Goal: Task Accomplishment & Management: Complete application form

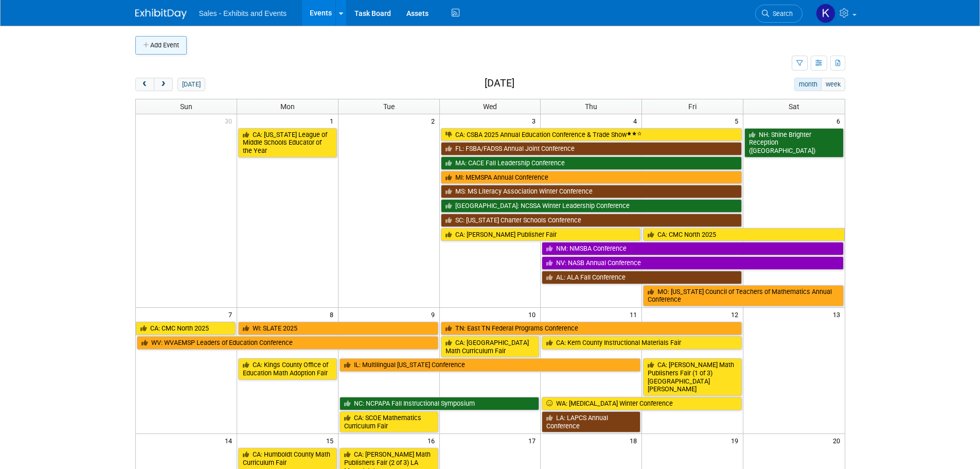
click at [171, 44] on button "Add Event" at bounding box center [160, 45] width 51 height 19
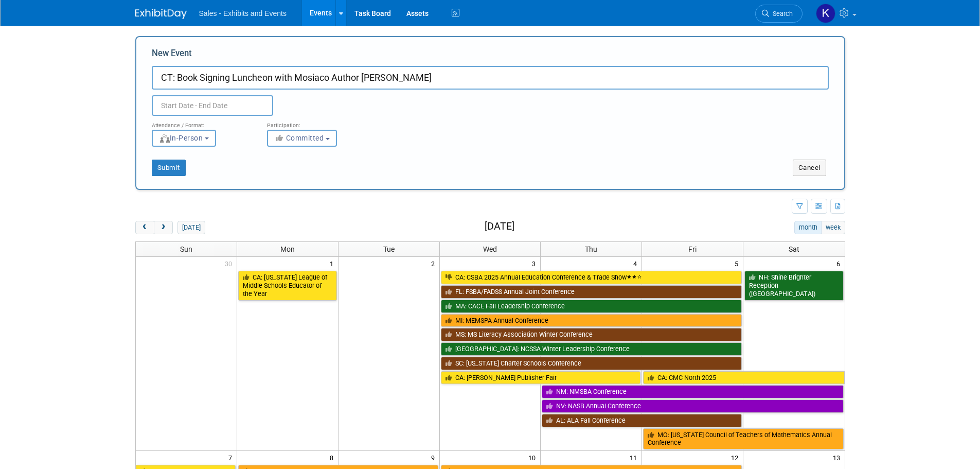
drag, startPoint x: 429, startPoint y: 74, endPoint x: 179, endPoint y: 83, distance: 249.8
click at [179, 83] on input "CT: Book Signing Luncheon with Mosiaco Author Rocio Del Cas" at bounding box center [490, 78] width 677 height 24
type input "CT: CALAS Luncheon/Book Signing ([GEOGRAPHIC_DATA]-Hosted Event)"
drag, startPoint x: 227, startPoint y: 108, endPoint x: 258, endPoint y: 116, distance: 32.6
click at [227, 108] on input "text" at bounding box center [212, 105] width 121 height 21
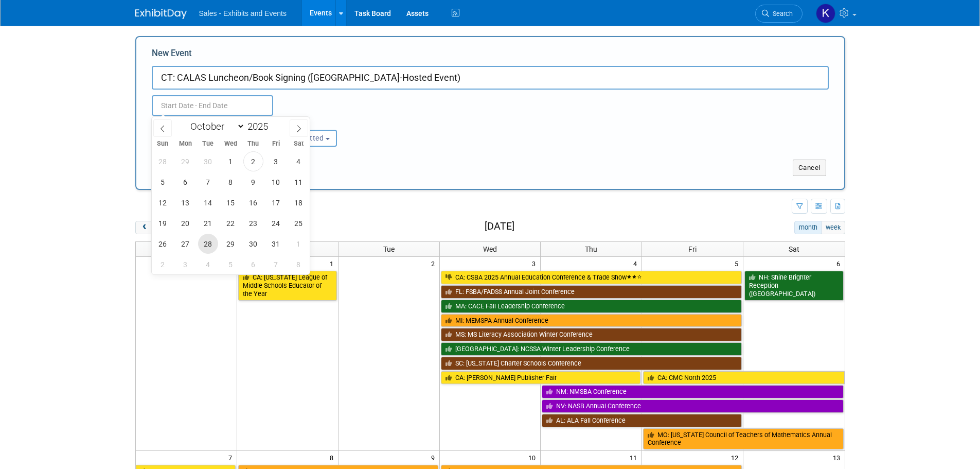
click at [208, 246] on span "28" at bounding box center [208, 244] width 20 height 20
type input "Oct 28, 2025 to Oct 28, 2025"
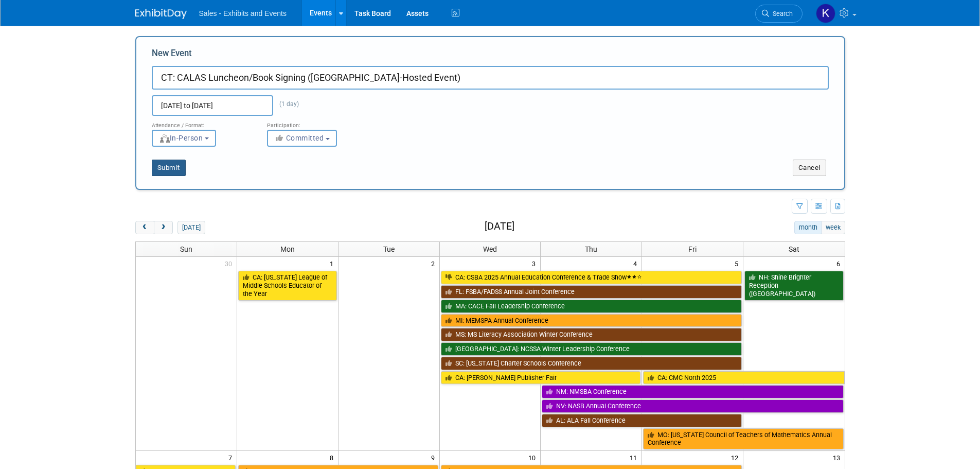
click at [176, 170] on button "Submit" at bounding box center [169, 168] width 34 height 16
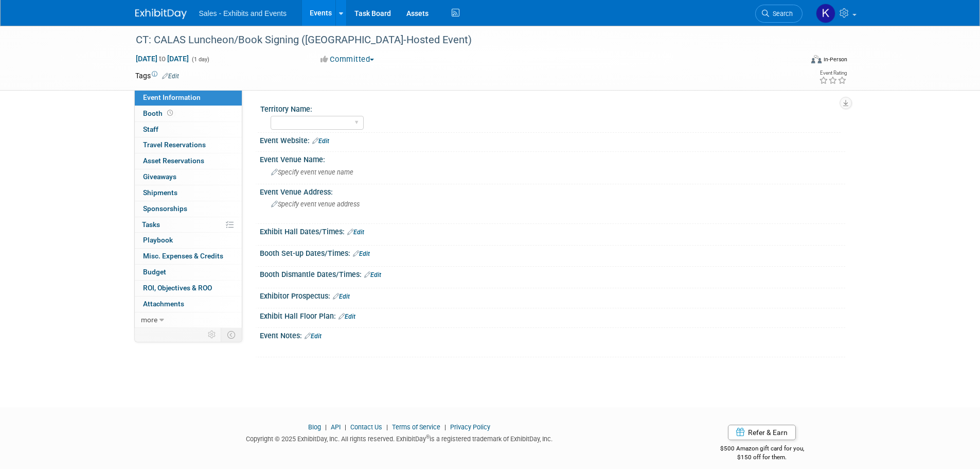
click at [173, 77] on link "Edit" at bounding box center [170, 76] width 17 height 7
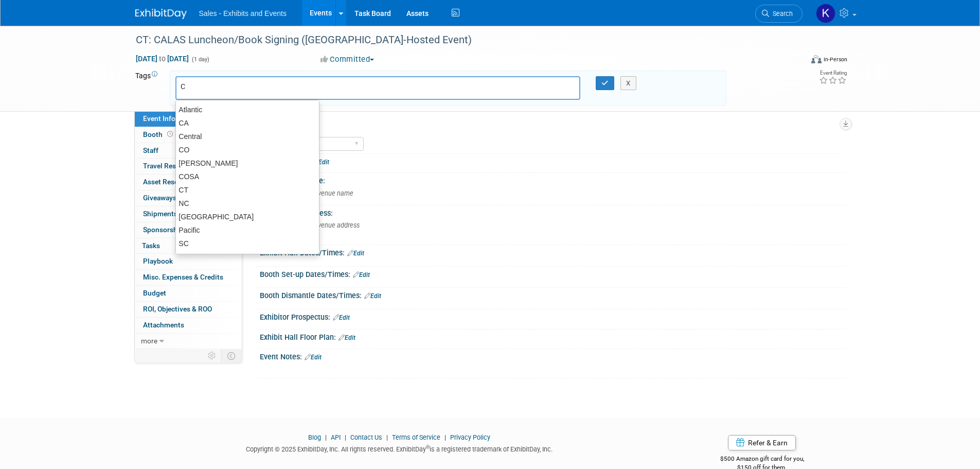
type input "Ct"
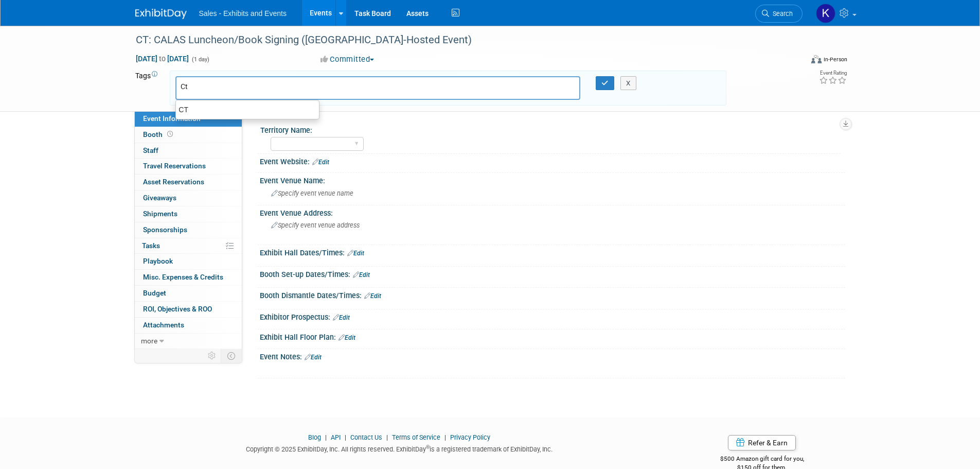
type input "Ct"
click at [199, 87] on link "×" at bounding box center [200, 89] width 7 height 12
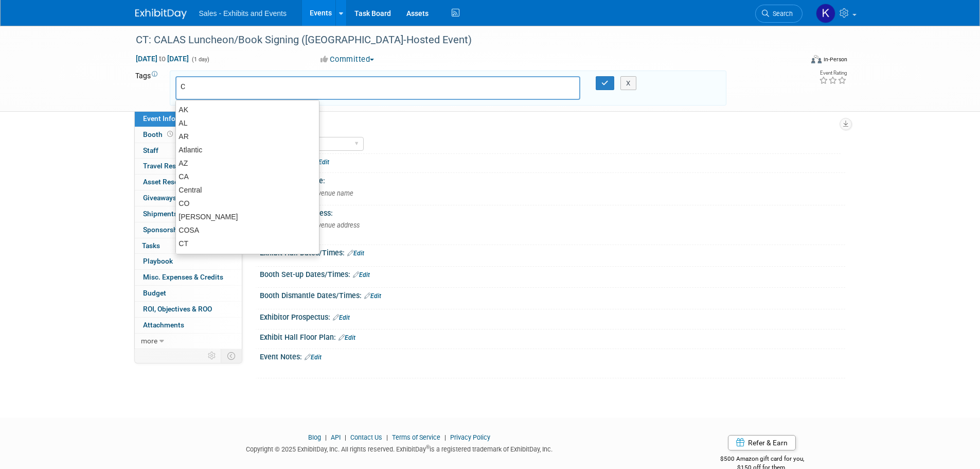
type input "CT"
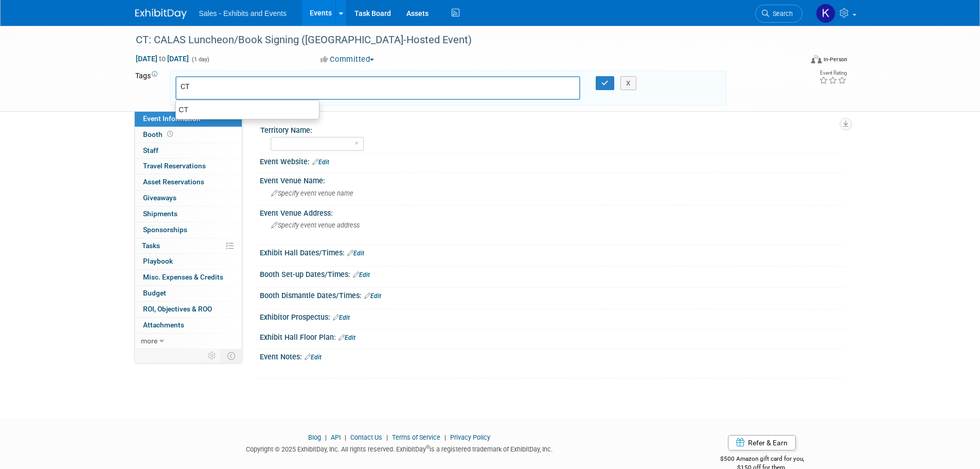
type input "CT"
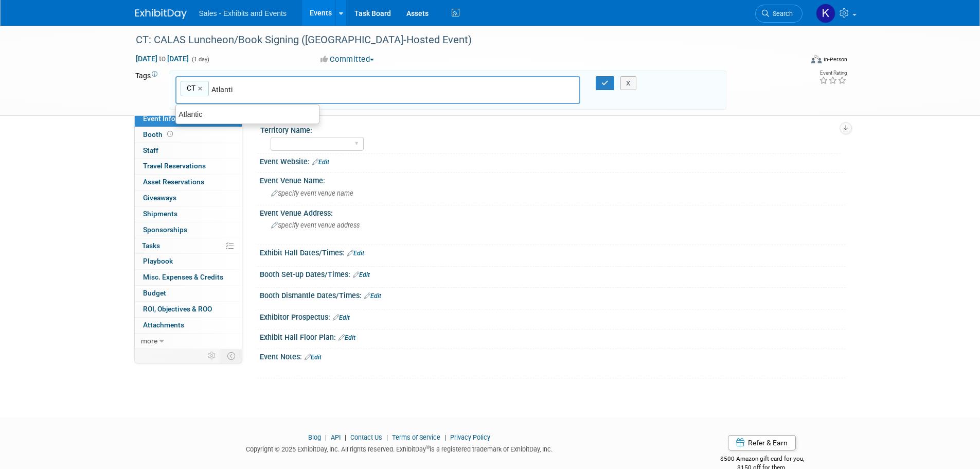
type input "Atlantic"
type input "CT, Atlantic"
click at [604, 84] on icon "button" at bounding box center [605, 83] width 7 height 7
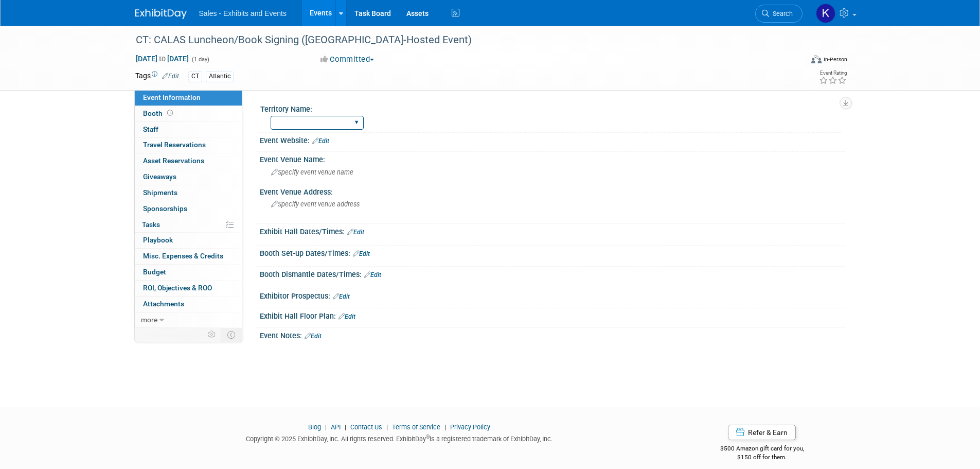
click at [358, 118] on select "Atlantic Southeast Central Southwest Pacific Mountain National Strategic Partne…" at bounding box center [317, 123] width 93 height 14
select select "Atlantic"
click at [271, 116] on select "Atlantic Southeast Central Southwest Pacific Mountain National Strategic Partne…" at bounding box center [317, 123] width 93 height 14
click at [334, 174] on span "Specify event venue name" at bounding box center [312, 172] width 82 height 8
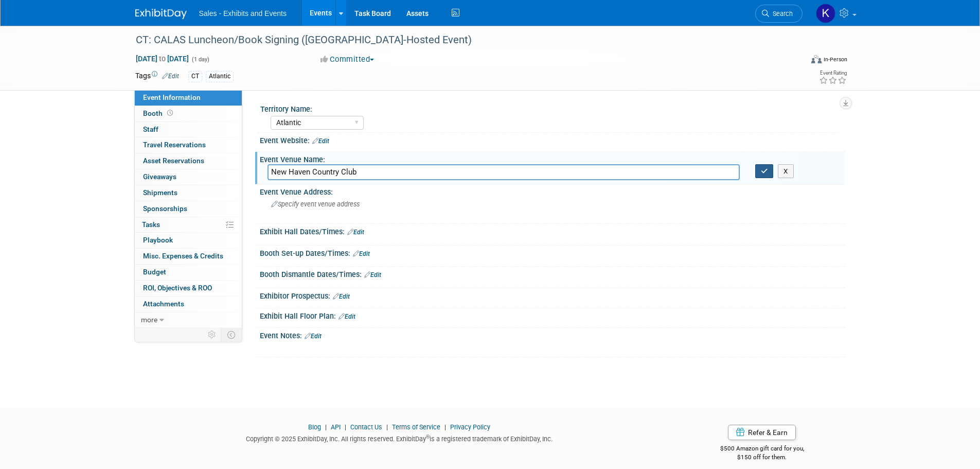
type input "New Haven Country Club"
click at [766, 173] on icon "button" at bounding box center [764, 171] width 7 height 7
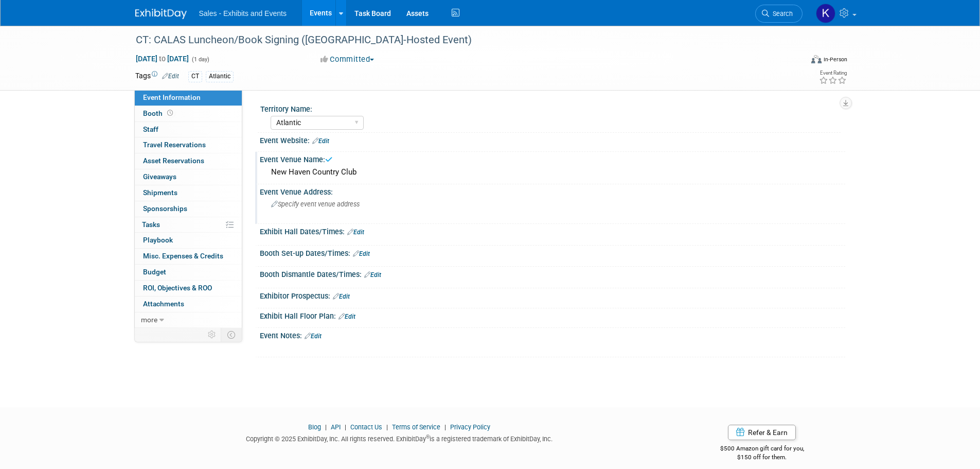
click at [378, 212] on div "Specify event venue address" at bounding box center [382, 208] width 229 height 24
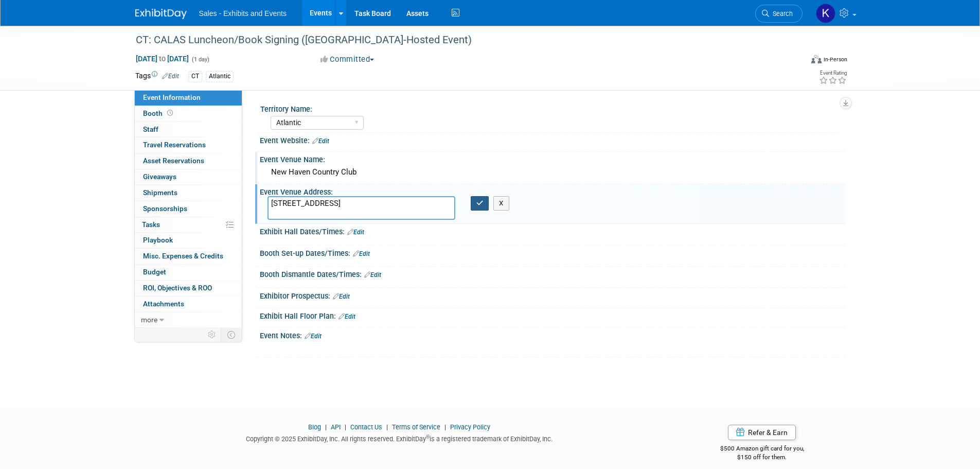
type textarea "160 Hartford Turnpike, Hamden, CT 06517"
drag, startPoint x: 482, startPoint y: 206, endPoint x: 476, endPoint y: 222, distance: 16.4
click at [481, 206] on icon "button" at bounding box center [480, 203] width 7 height 7
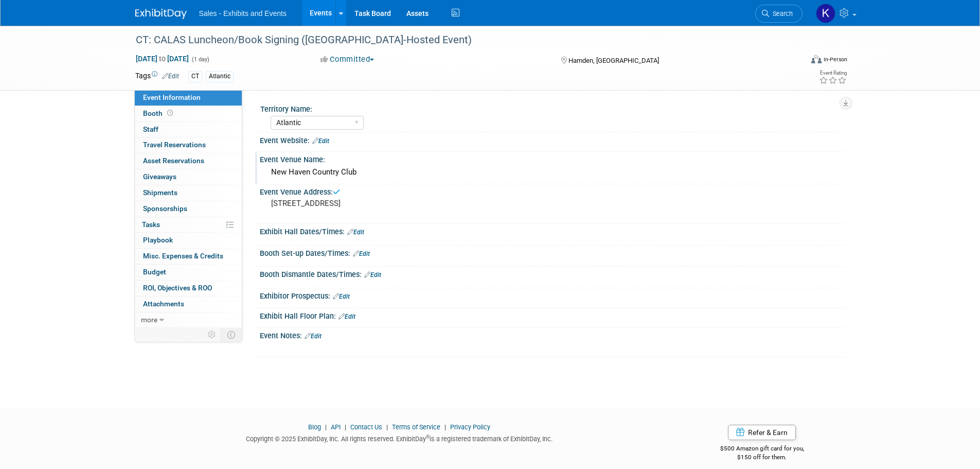
click at [319, 337] on link "Edit" at bounding box center [313, 335] width 17 height 7
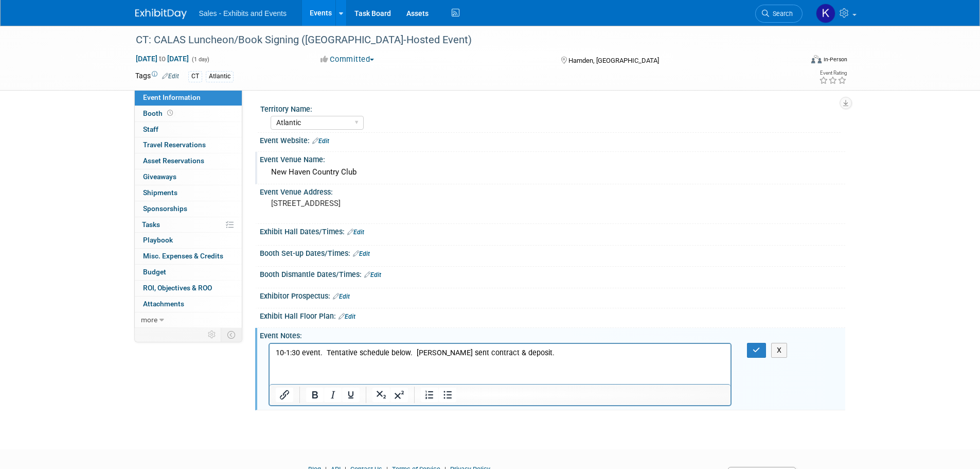
click at [285, 358] on html "10-1:30 event. Tentative schedule below. Kara sent contract & deposit." at bounding box center [500, 350] width 462 height 14
drag, startPoint x: 516, startPoint y: 353, endPoint x: 525, endPoint y: 353, distance: 8.8
click at [518, 353] on p "10-1:30 event. Tentative schedule below. Kara sent contract & deposit." at bounding box center [500, 352] width 450 height 10
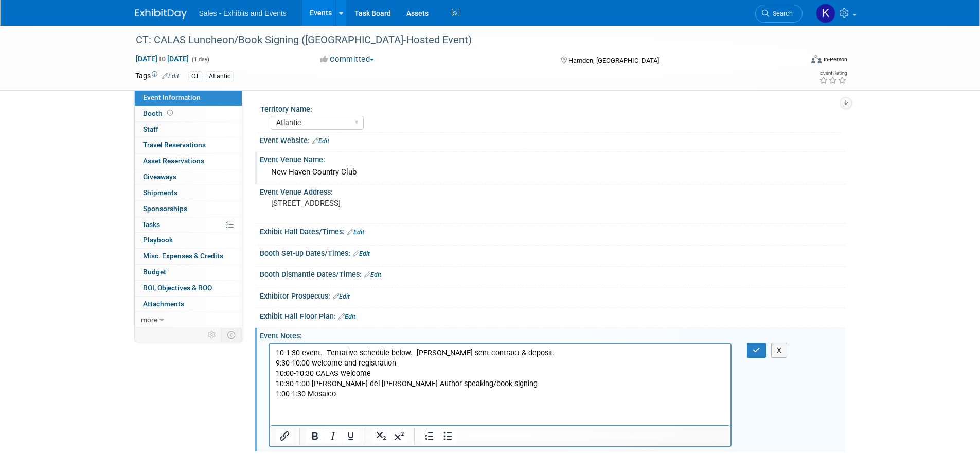
click at [510, 354] on p "10-1:30 event. Tentative schedule below. Kara sent contract & deposit." at bounding box center [500, 352] width 450 height 10
click at [762, 348] on button "button" at bounding box center [756, 350] width 19 height 15
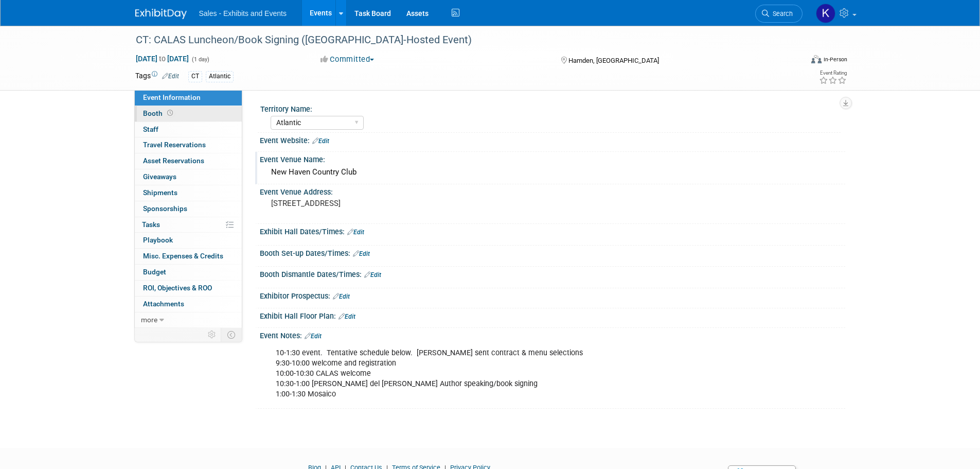
click at [153, 111] on span "Booth" at bounding box center [159, 113] width 32 height 8
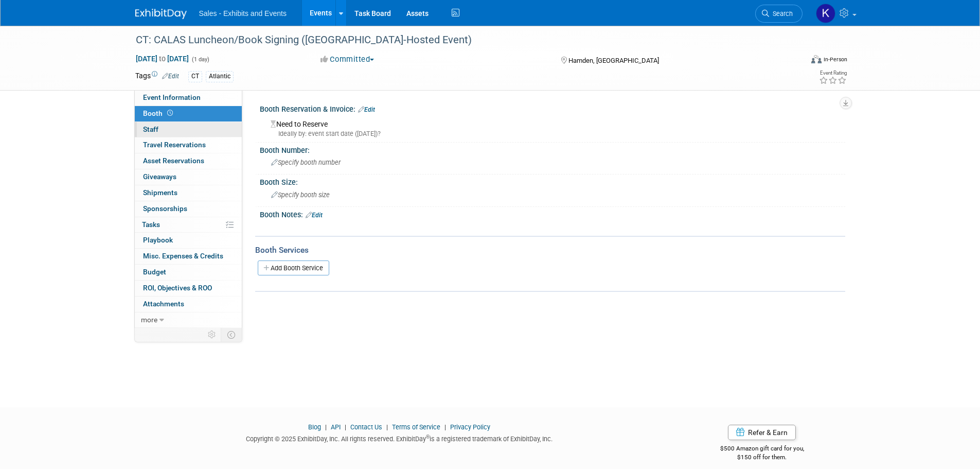
click at [150, 128] on span "Staff 0" at bounding box center [150, 129] width 15 height 8
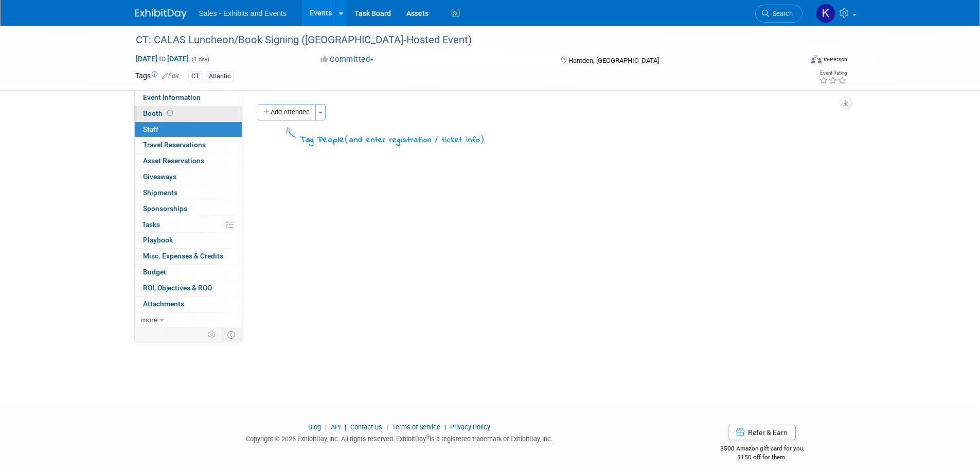
click at [150, 113] on span "Booth" at bounding box center [159, 113] width 32 height 8
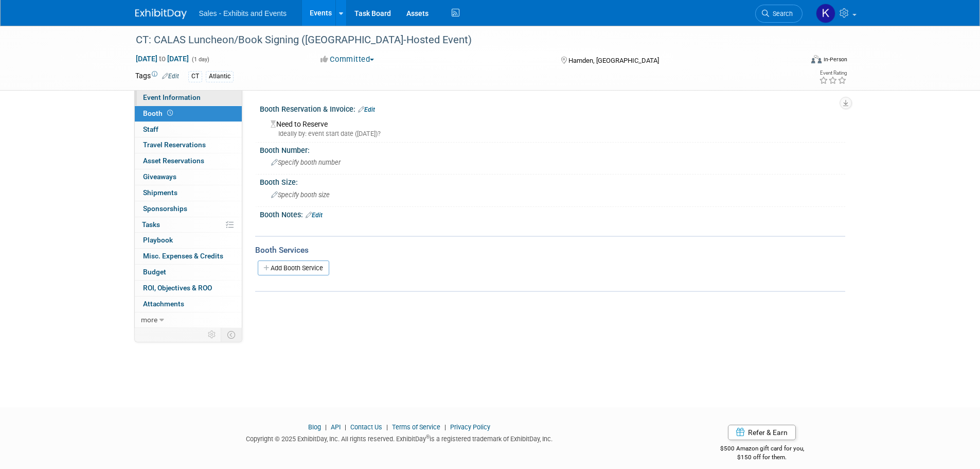
drag, startPoint x: 150, startPoint y: 99, endPoint x: 173, endPoint y: 102, distance: 22.9
click at [150, 99] on span "Event Information" at bounding box center [172, 97] width 58 height 8
select select "Atlantic"
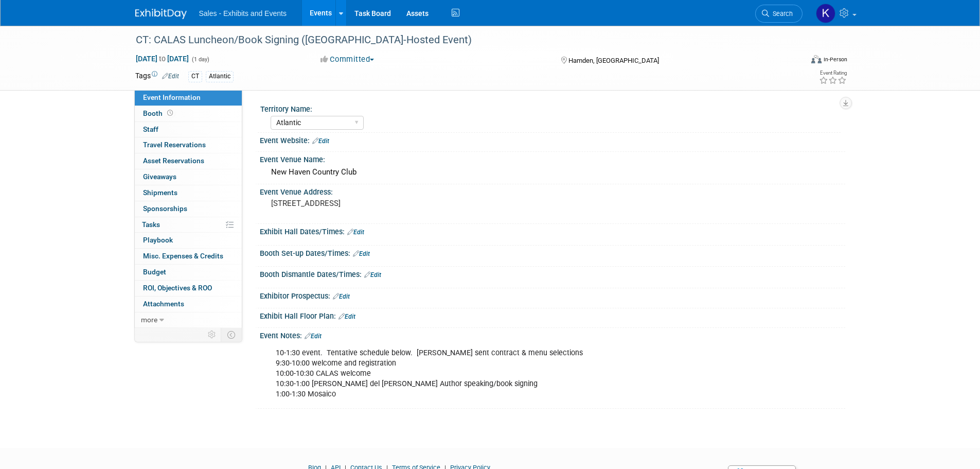
click at [164, 10] on img at bounding box center [160, 14] width 51 height 10
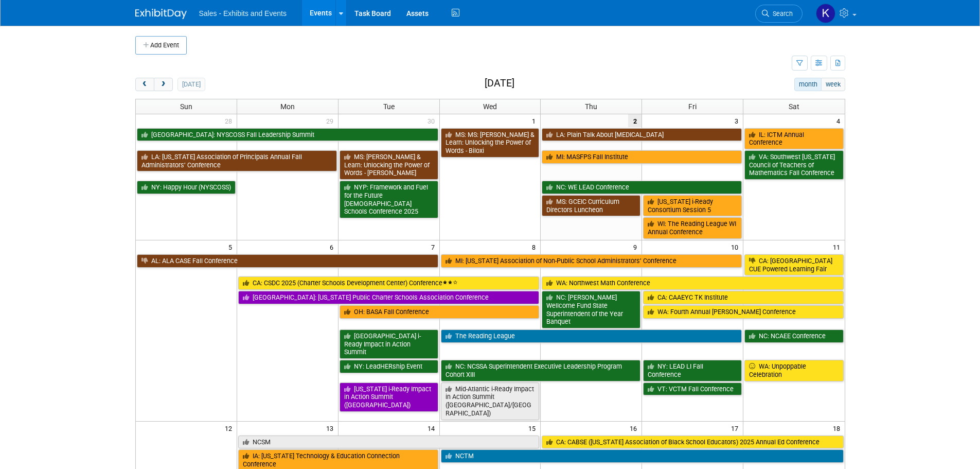
click at [176, 50] on button "Add Event" at bounding box center [160, 45] width 51 height 19
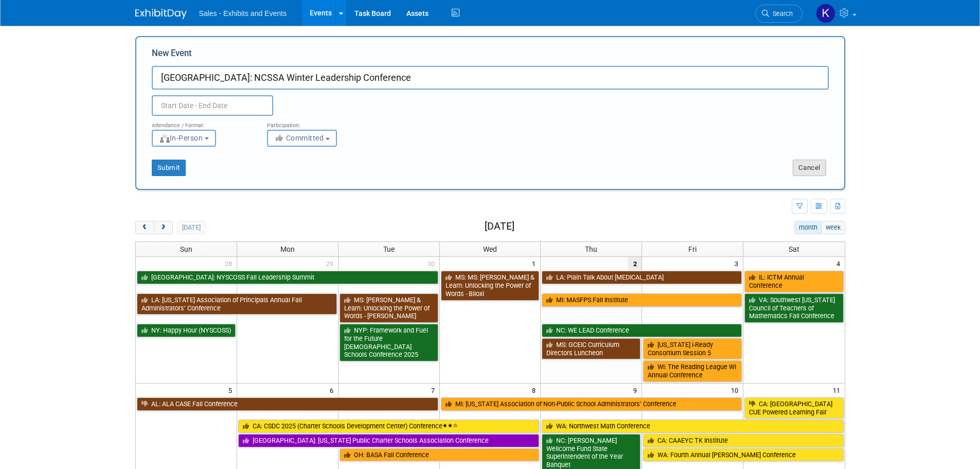
type input "[GEOGRAPHIC_DATA]: NCSSA Winter Leadership Conference"
click at [810, 168] on button "Cancel" at bounding box center [809, 168] width 33 height 16
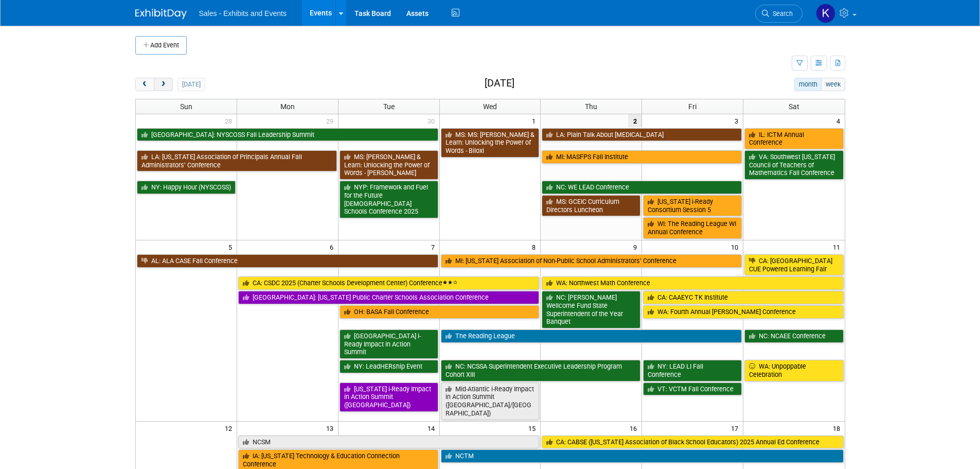
click at [172, 87] on button "next" at bounding box center [163, 84] width 19 height 13
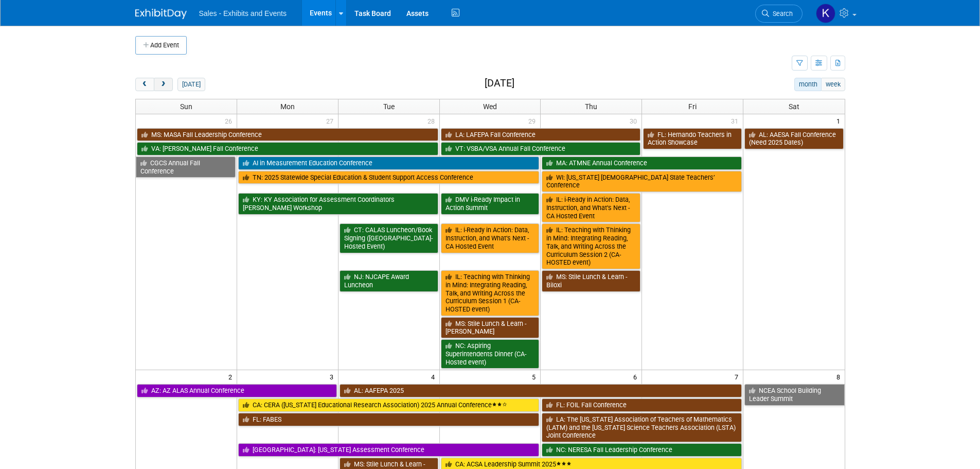
click at [166, 85] on span "next" at bounding box center [164, 84] width 8 height 7
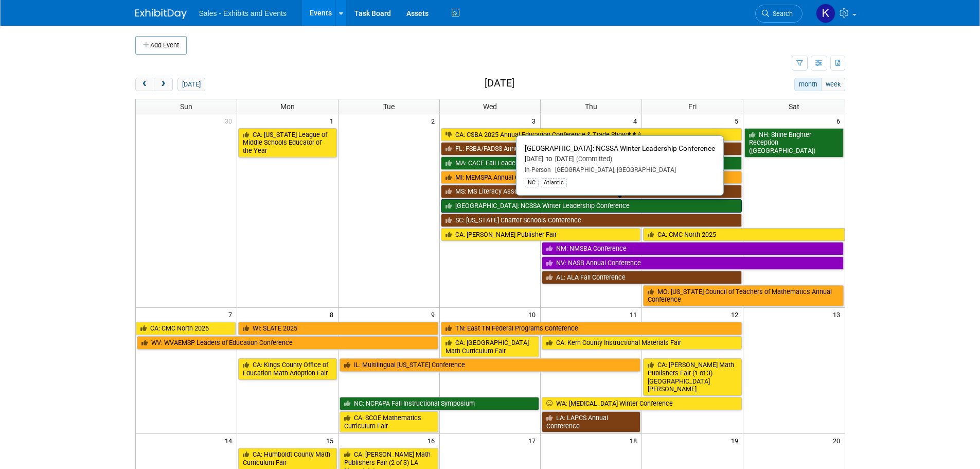
click at [572, 212] on link "[GEOGRAPHIC_DATA]: NCSSA Winter Leadership Conference" at bounding box center [592, 205] width 302 height 13
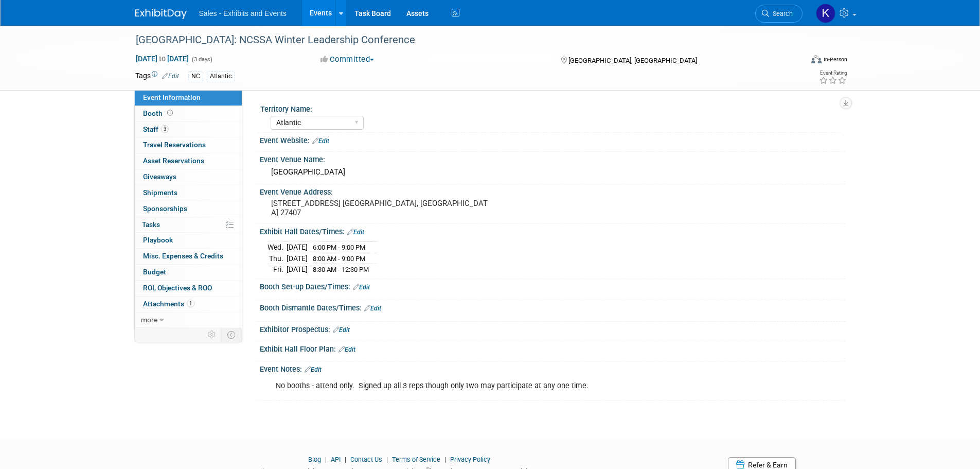
select select "Atlantic"
click at [159, 14] on img at bounding box center [160, 14] width 51 height 10
